Goal: Connect with others: Connect with others

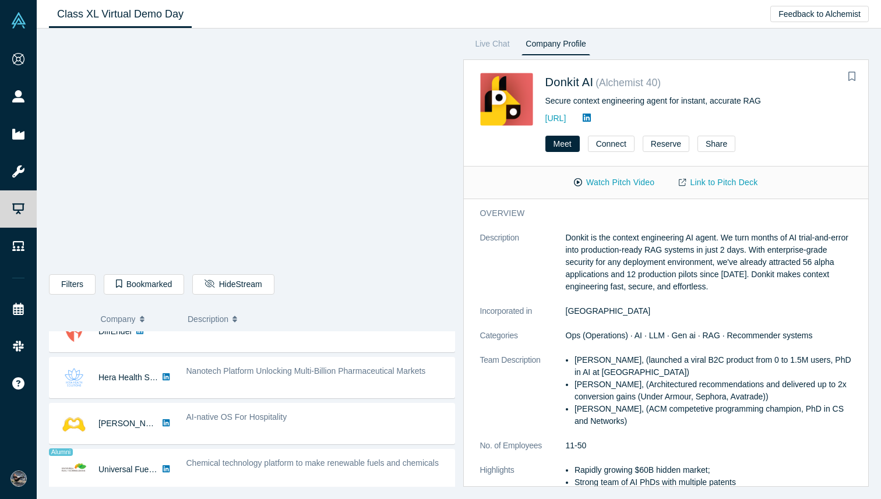
scroll to position [570, 0]
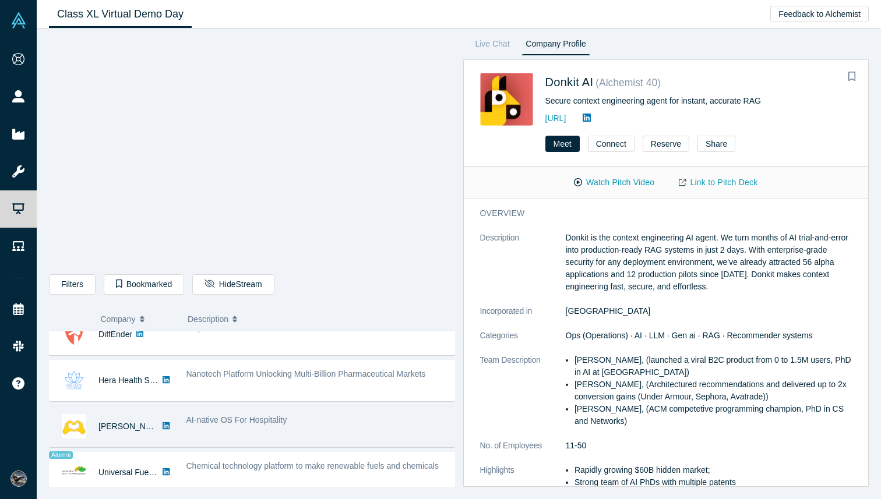
click at [217, 424] on span "AI-native OS For Hospitality" at bounding box center [237, 420] width 101 height 9
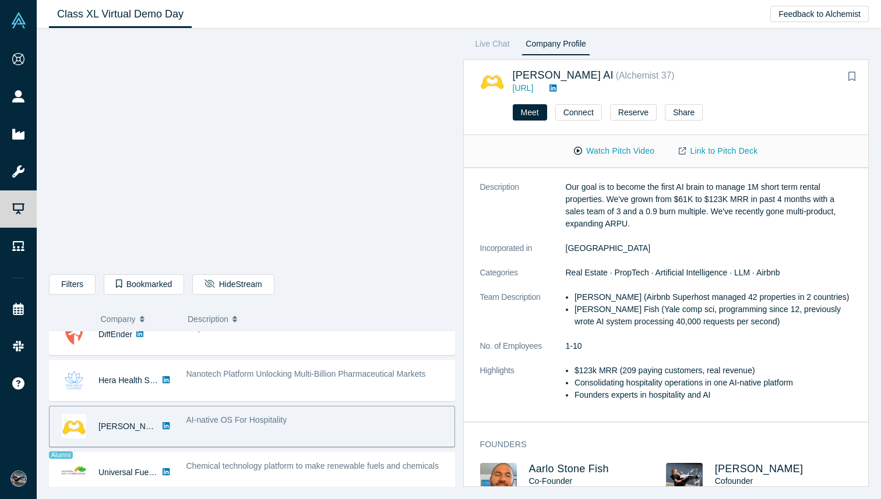
scroll to position [0, 0]
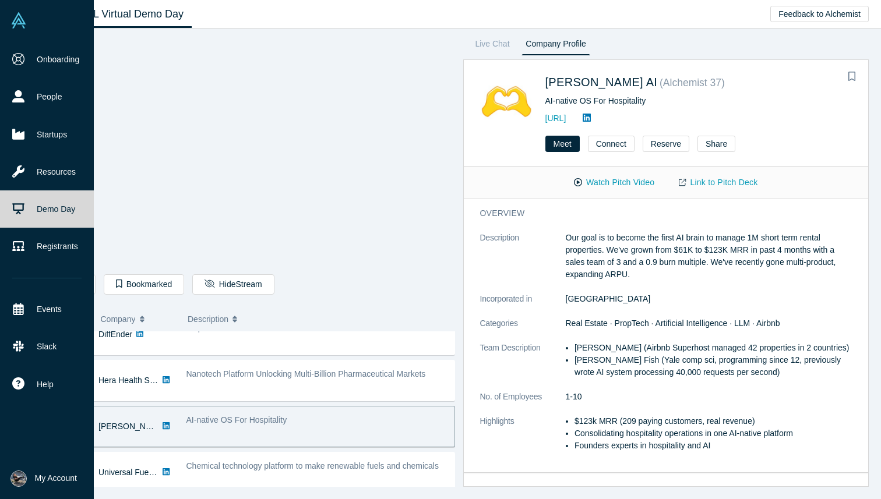
click at [15, 484] on img at bounding box center [18, 479] width 16 height 16
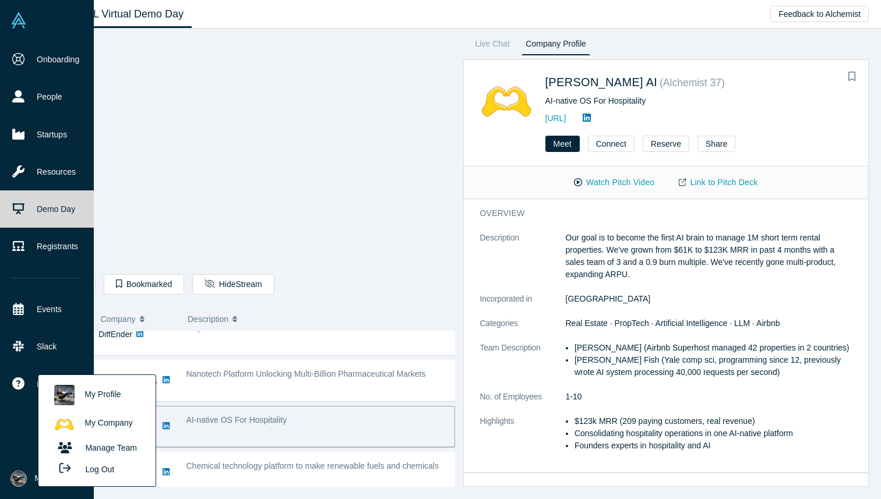
click at [87, 419] on link "My Company" at bounding box center [96, 424] width 97 height 29
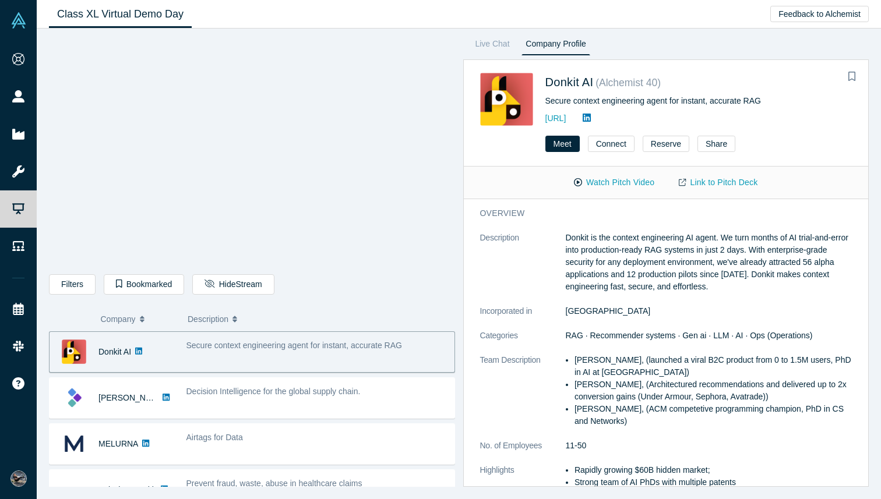
click at [35, 474] on span "My Account" at bounding box center [35, 479] width 0 height 12
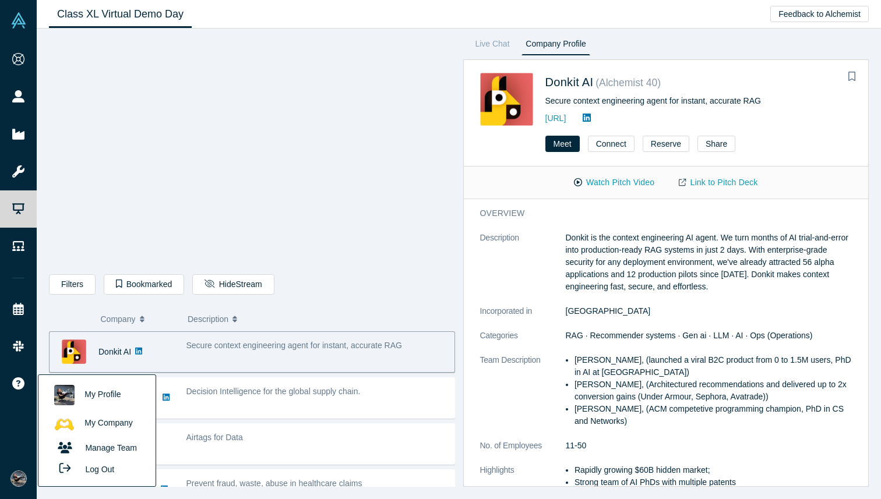
click at [78, 423] on link "My Company" at bounding box center [96, 424] width 97 height 29
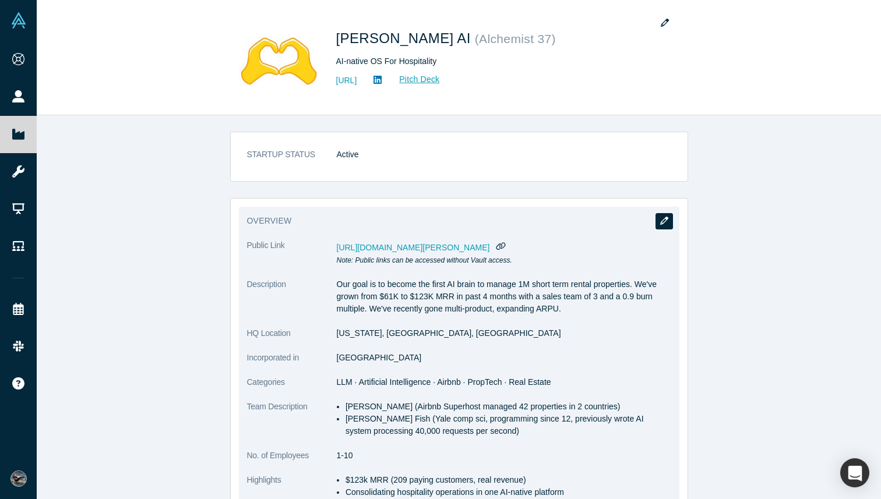
click at [662, 219] on icon "button" at bounding box center [664, 221] width 8 height 8
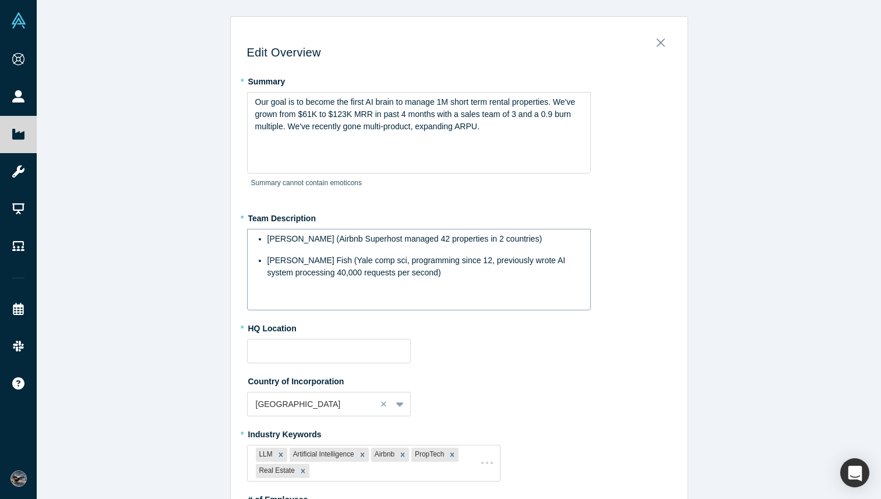
type input "[US_STATE], [GEOGRAPHIC_DATA], [GEOGRAPHIC_DATA]"
click at [344, 116] on span "Our goal is to become the first AI brain to manage 1M short term rental propert…" at bounding box center [416, 114] width 322 height 34
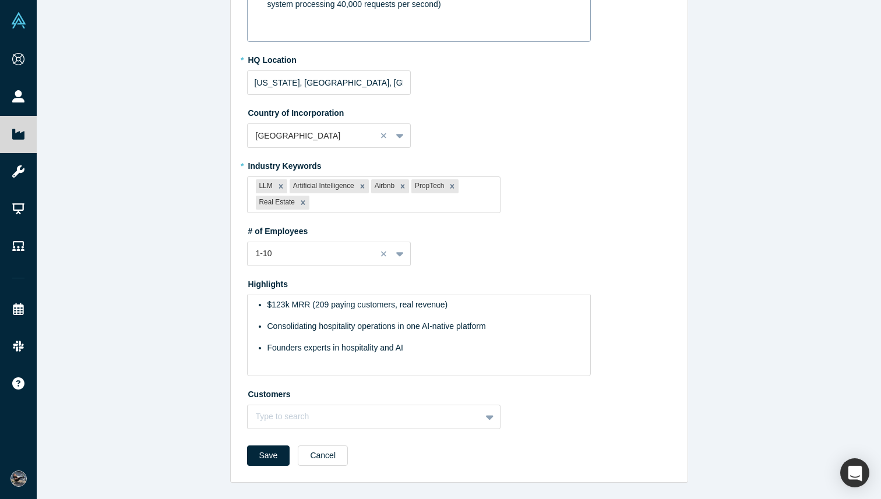
scroll to position [266, 0]
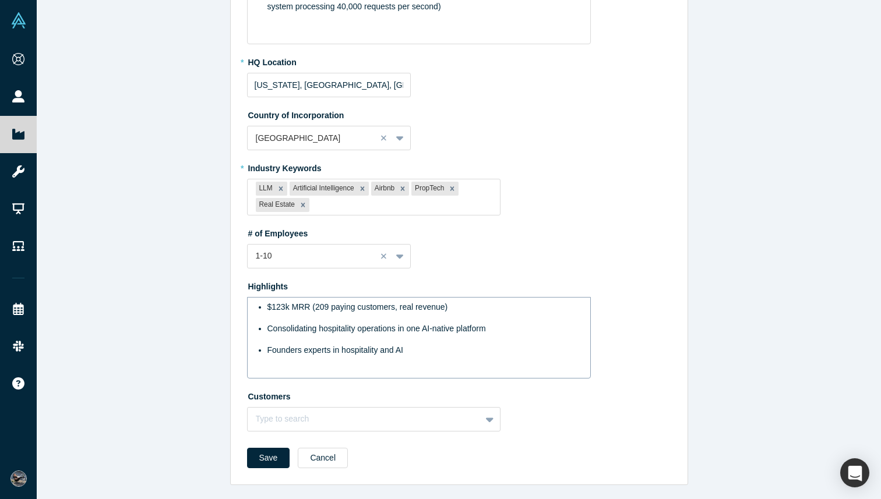
click at [284, 312] on div "$123k MRR (209 paying customers, real revenue)" at bounding box center [426, 307] width 316 height 12
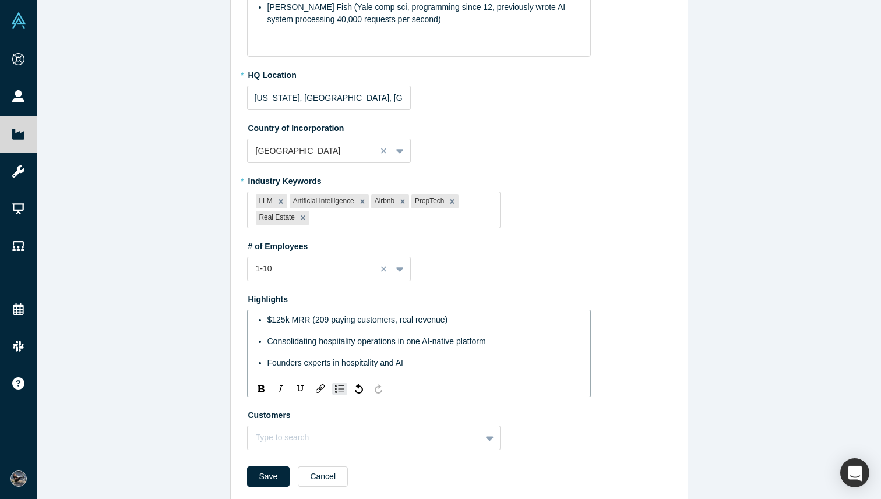
click at [533, 296] on label "Highlights" at bounding box center [459, 298] width 424 height 16
click at [516, 318] on div "$125k MRR (209 paying customers, real revenue)" at bounding box center [426, 320] width 316 height 12
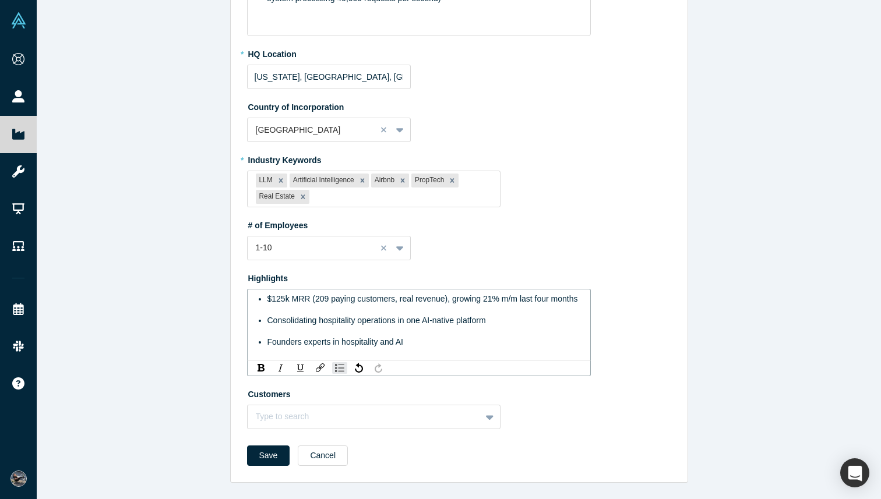
click at [442, 344] on div "Founders experts in hospitality and AI" at bounding box center [426, 342] width 316 height 12
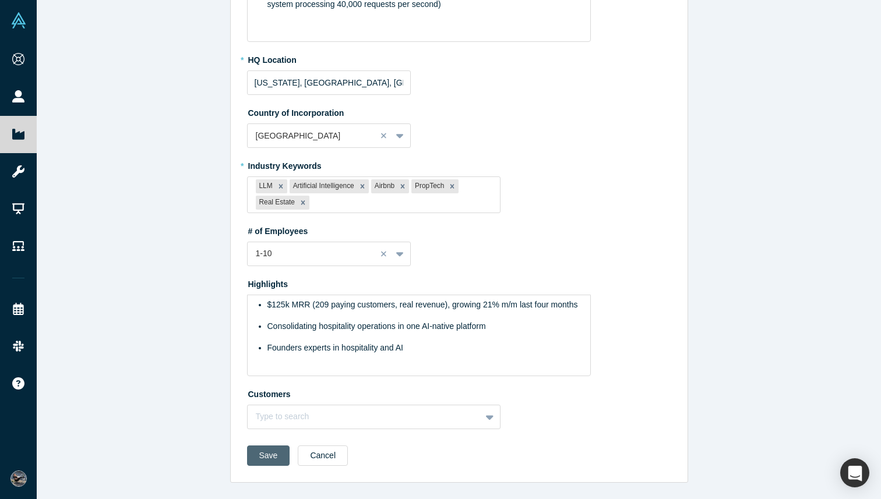
scroll to position [269, 0]
click at [266, 452] on button "Save" at bounding box center [268, 456] width 43 height 20
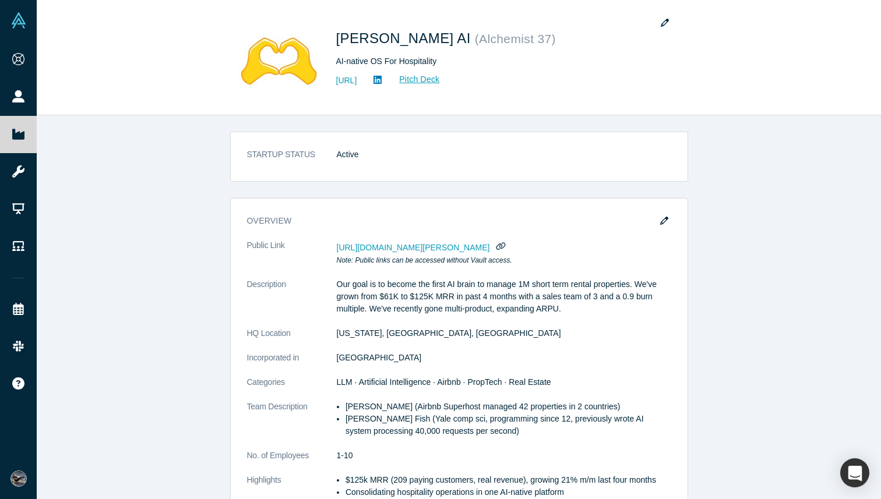
scroll to position [0, 0]
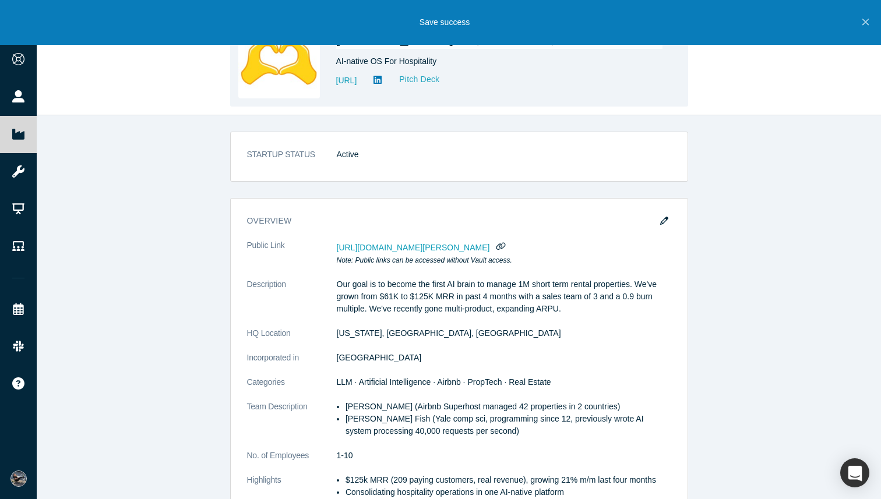
click at [440, 83] on link "Pitch Deck" at bounding box center [413, 79] width 54 height 13
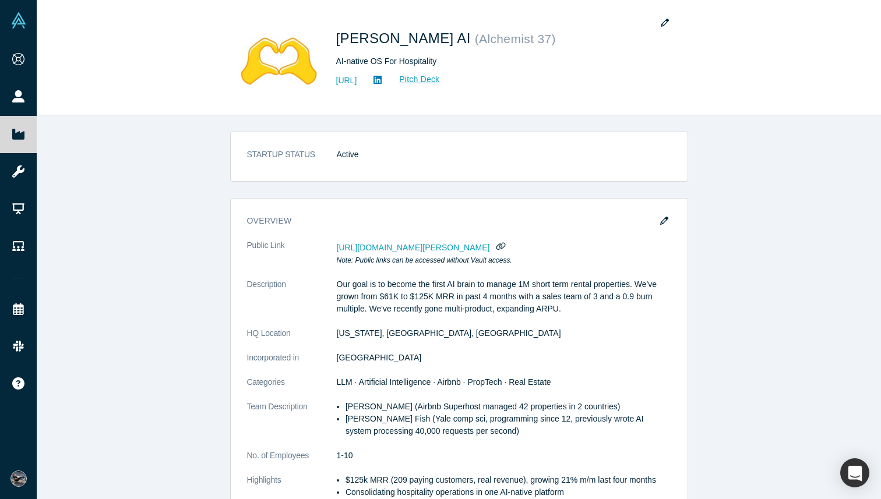
click at [35, 478] on span "My Account" at bounding box center [35, 479] width 0 height 12
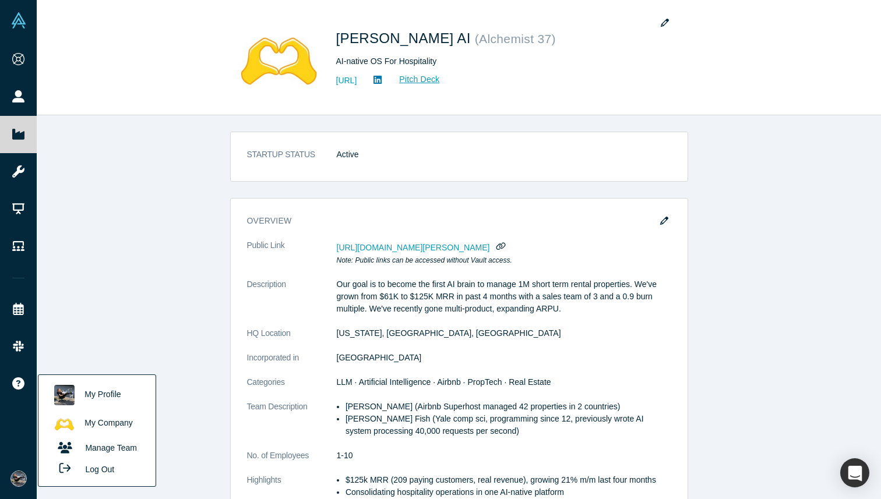
click at [94, 422] on link "My Company" at bounding box center [96, 424] width 97 height 29
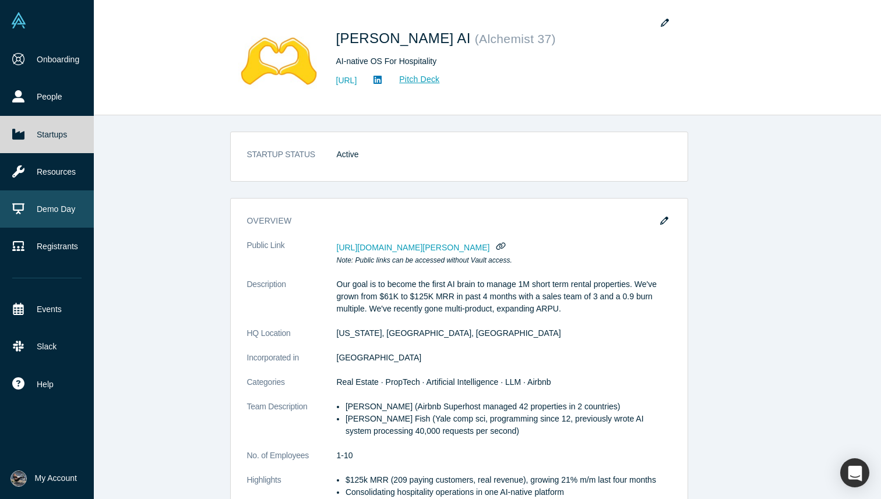
click at [66, 213] on link "Demo Day" at bounding box center [47, 209] width 94 height 37
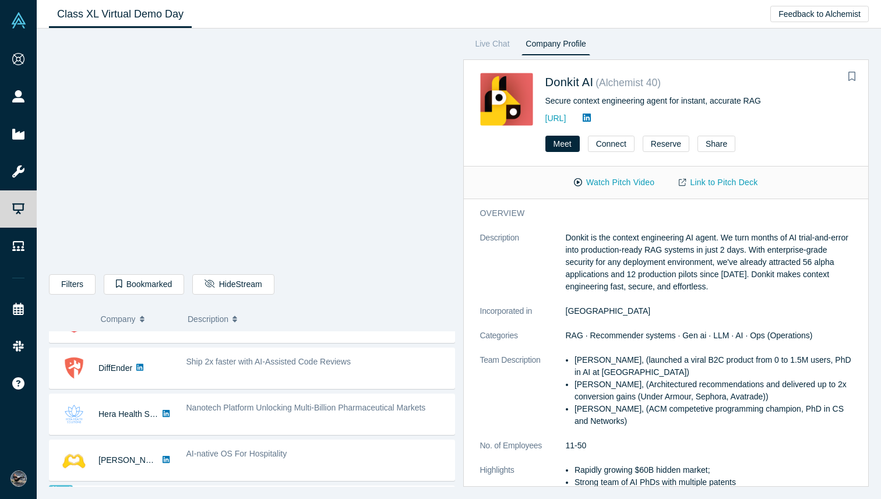
scroll to position [539, 0]
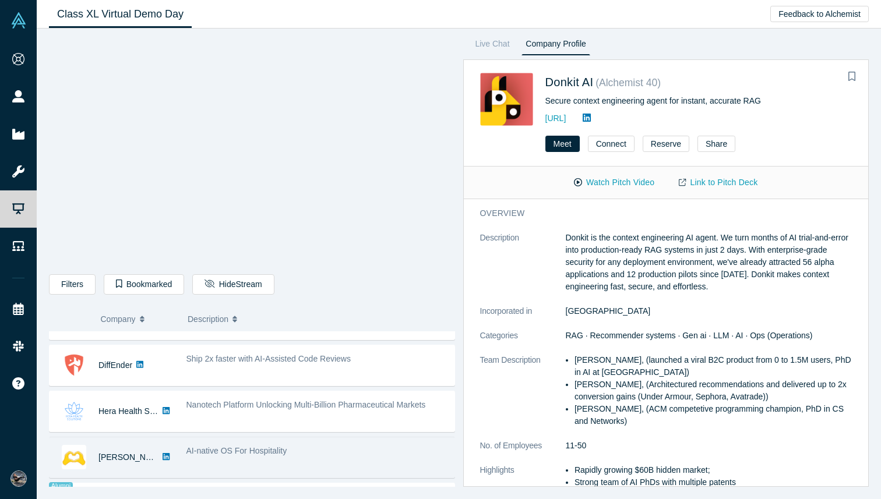
click at [261, 445] on div "AI-native OS For Hospitality" at bounding box center [317, 457] width 275 height 37
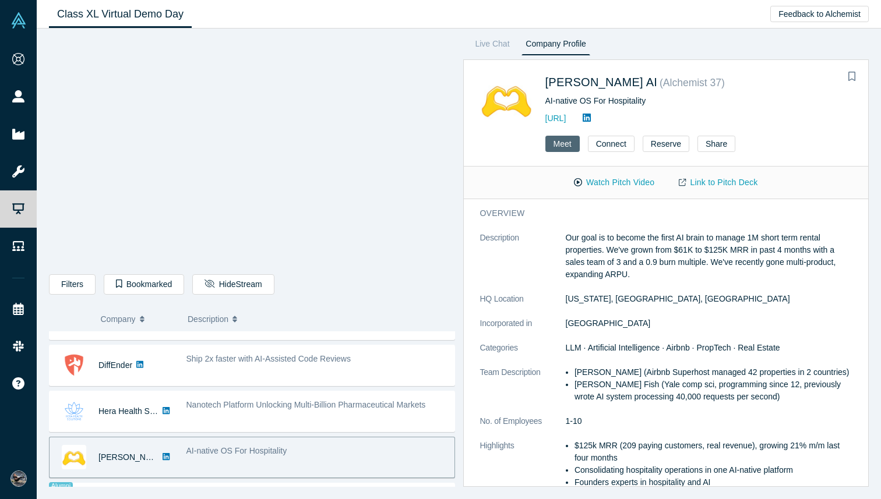
click at [562, 146] on button "Meet" at bounding box center [563, 144] width 34 height 16
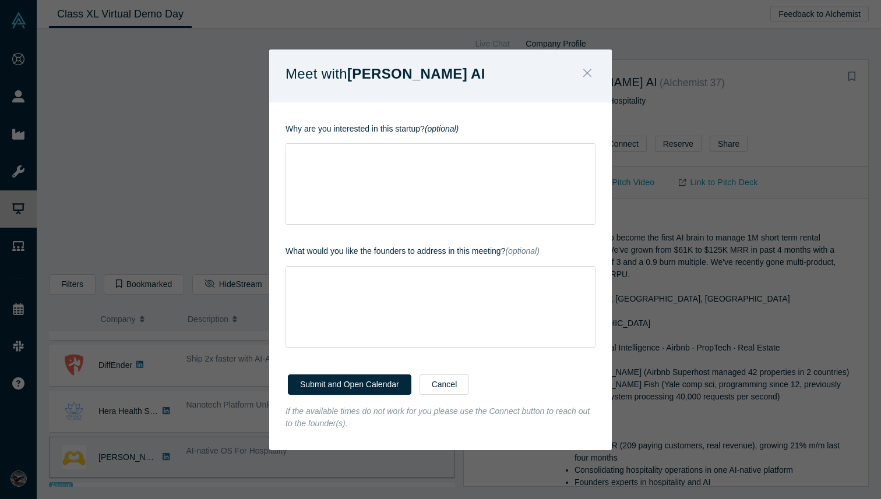
click at [590, 73] on icon "Close" at bounding box center [587, 72] width 8 height 13
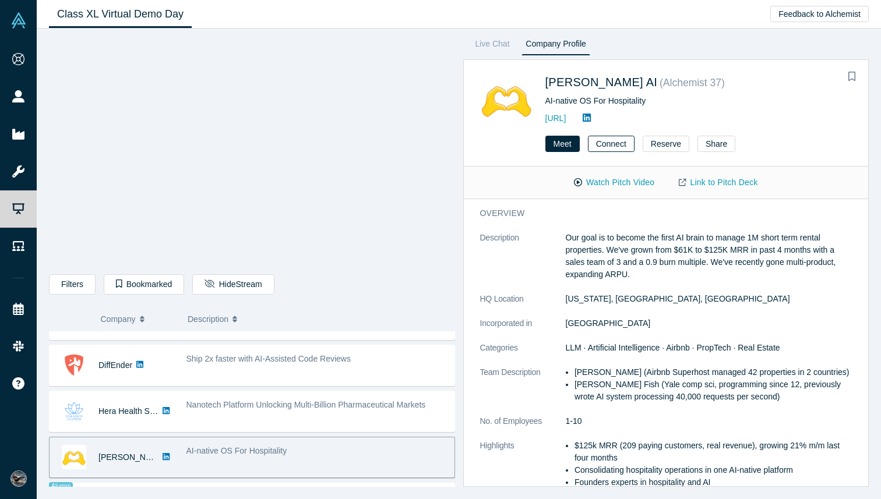
click at [611, 144] on button "Connect" at bounding box center [611, 144] width 47 height 16
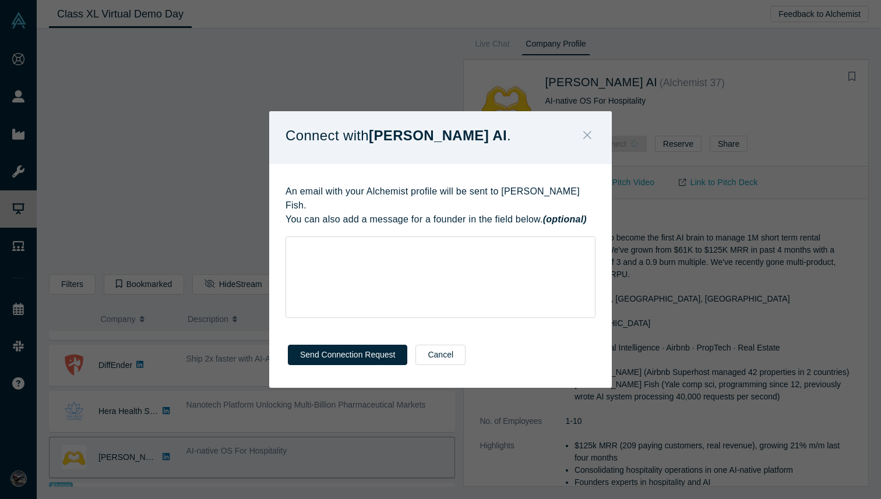
click at [592, 135] on button "Close" at bounding box center [587, 136] width 24 height 25
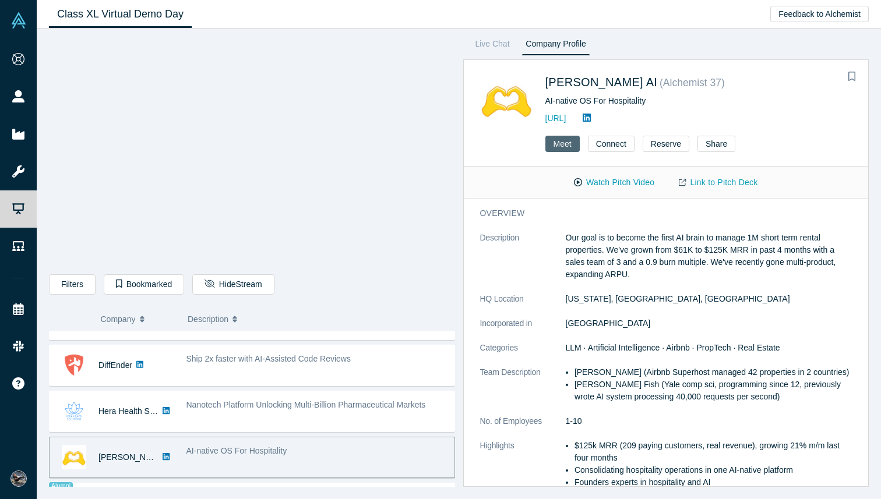
click at [570, 146] on button "Meet" at bounding box center [563, 144] width 34 height 16
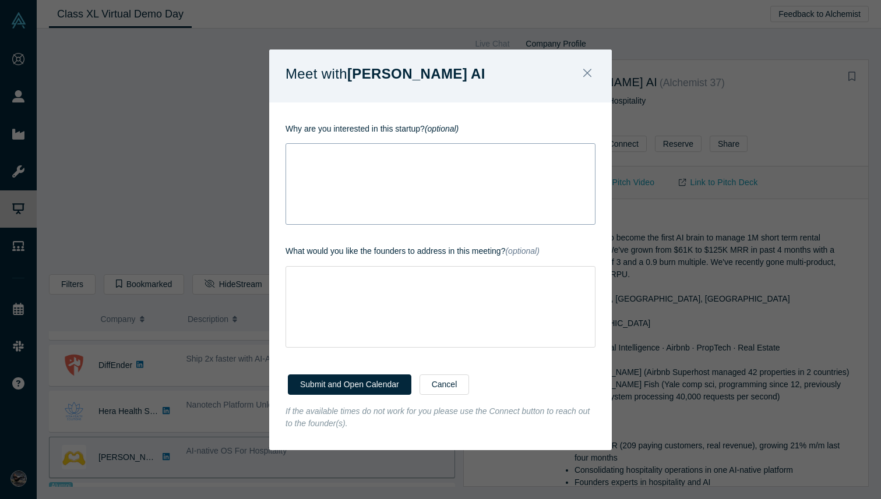
click at [495, 182] on div "rdw-wrapper" at bounding box center [441, 184] width 310 height 82
click at [319, 395] on div "Submit and Open Calendar Cancel" at bounding box center [440, 382] width 343 height 45
click at [324, 389] on button "Submit and Open Calendar" at bounding box center [350, 385] width 124 height 20
